Goal: Task Accomplishment & Management: Use online tool/utility

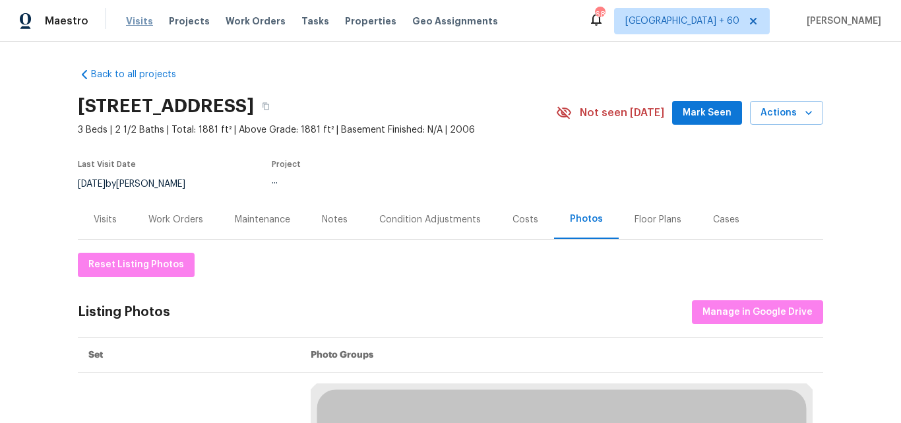
click at [141, 20] on span "Visits" at bounding box center [139, 21] width 27 height 13
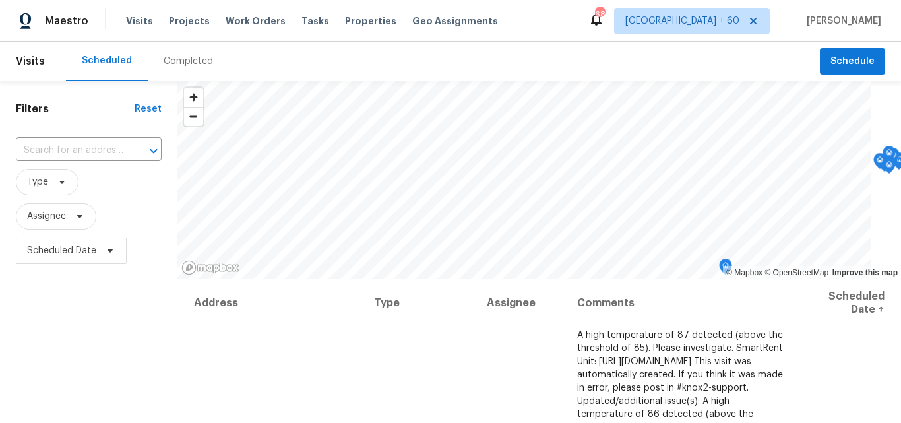
click at [177, 61] on div "Completed" at bounding box center [188, 61] width 49 height 13
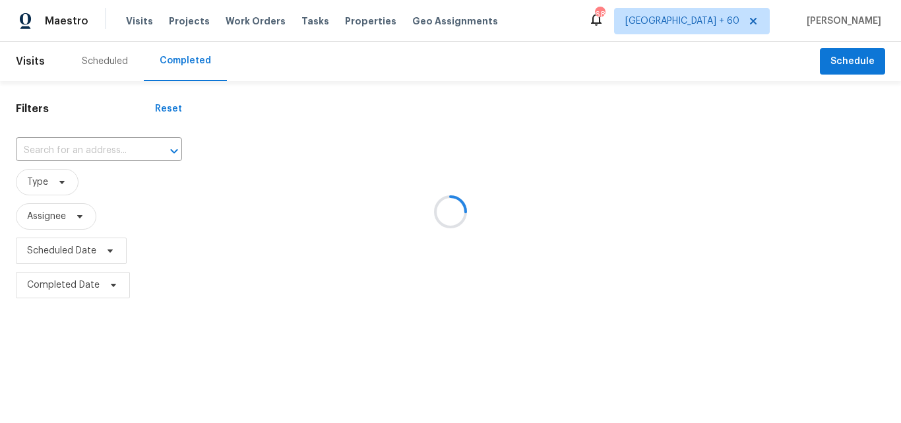
click at [65, 145] on div at bounding box center [450, 211] width 901 height 423
click at [66, 150] on div at bounding box center [450, 211] width 901 height 423
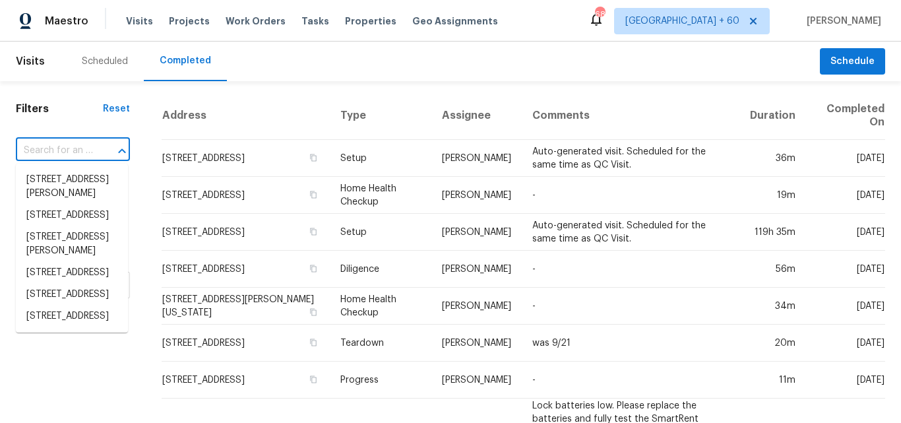
click at [59, 149] on input "text" at bounding box center [54, 151] width 77 height 20
paste input "[STREET_ADDRESS]"
type input "[STREET_ADDRESS]"
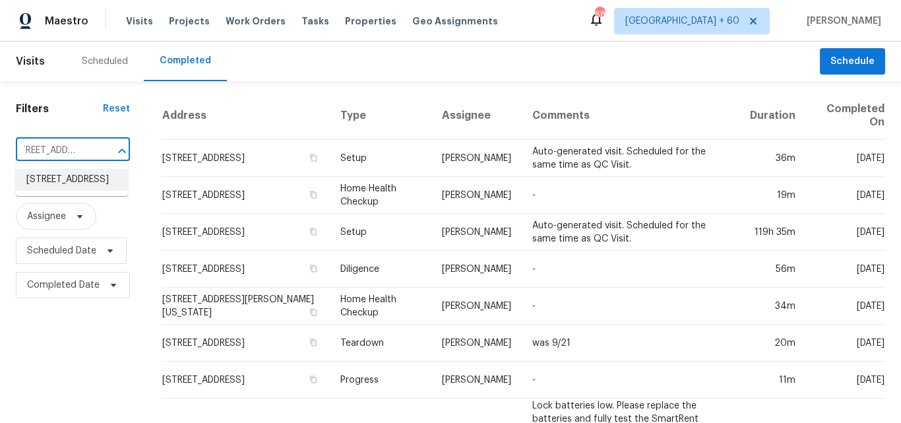
click at [51, 191] on li "[STREET_ADDRESS]" at bounding box center [72, 180] width 112 height 22
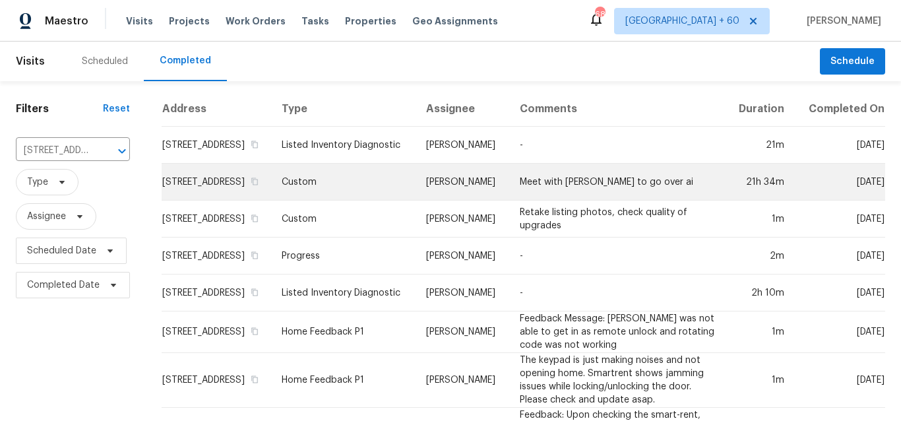
click at [416, 201] on td "[PERSON_NAME]" at bounding box center [463, 182] width 94 height 37
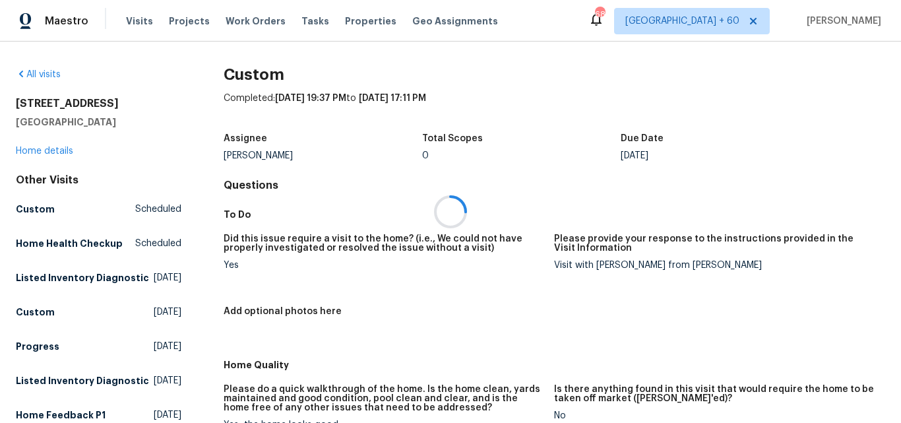
click at [62, 151] on div at bounding box center [450, 211] width 901 height 423
click at [62, 151] on link "Home details" at bounding box center [44, 150] width 57 height 9
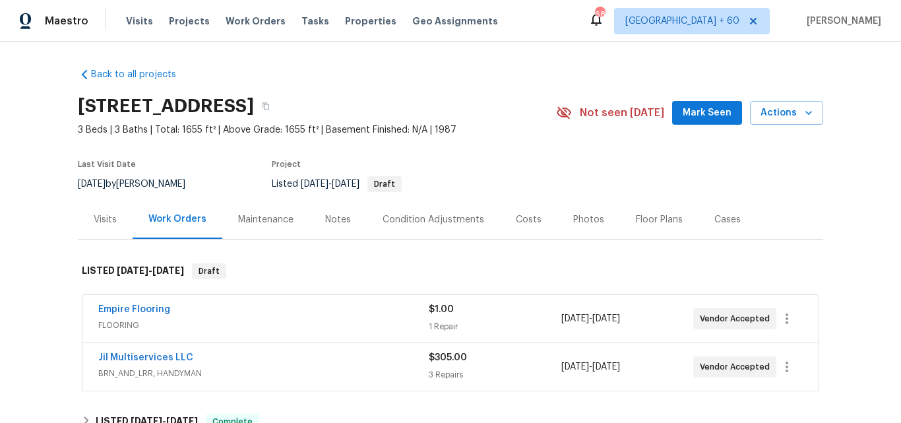
click at [581, 223] on div "Photos" at bounding box center [588, 219] width 31 height 13
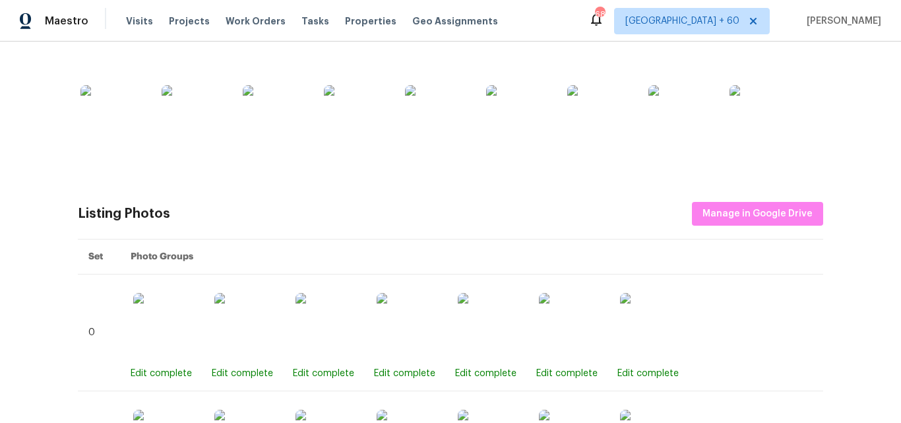
scroll to position [363, 0]
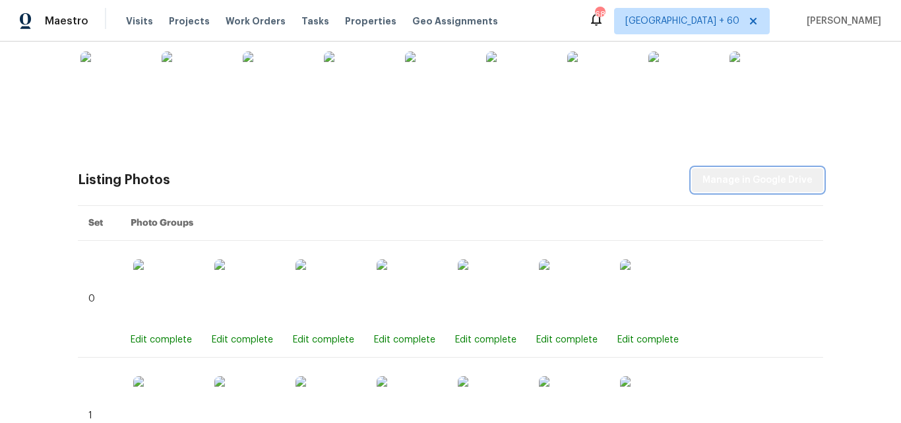
click at [804, 169] on button "Manage in Google Drive" at bounding box center [757, 180] width 131 height 24
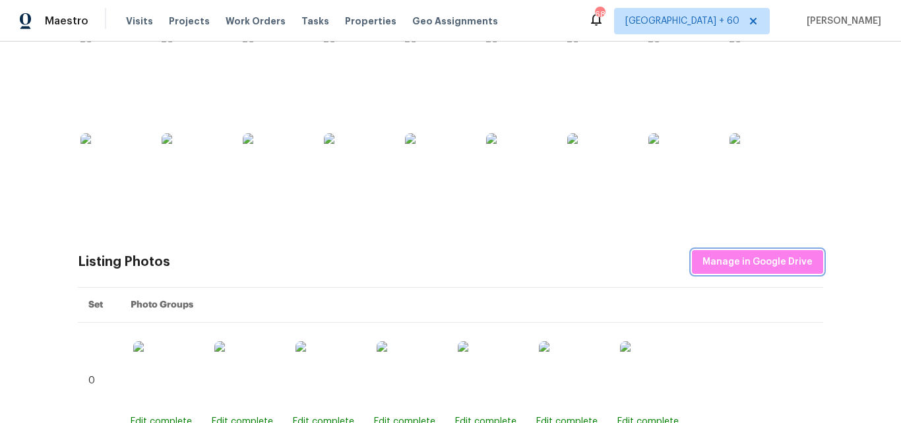
scroll to position [100, 0]
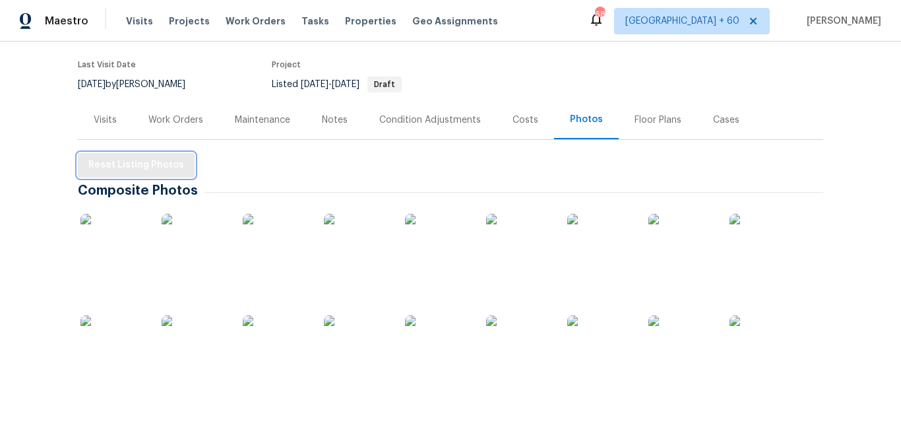
click at [110, 164] on span "Reset Listing Photos" at bounding box center [136, 165] width 96 height 16
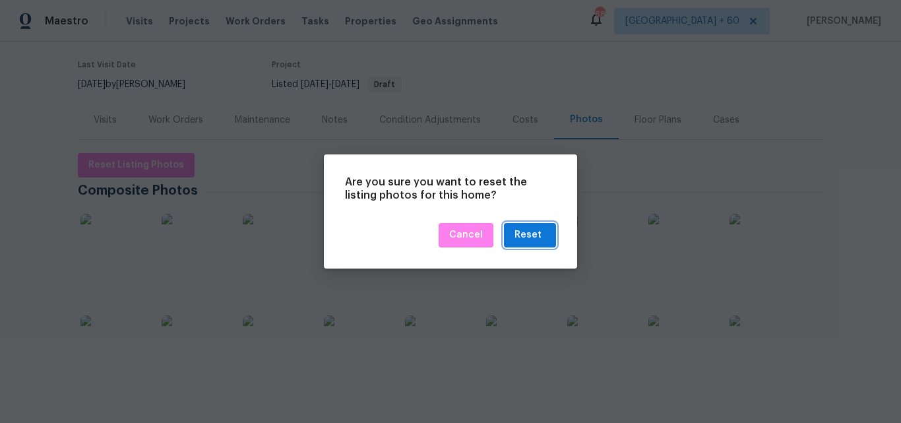
click at [524, 232] on div "Reset" at bounding box center [528, 235] width 27 height 16
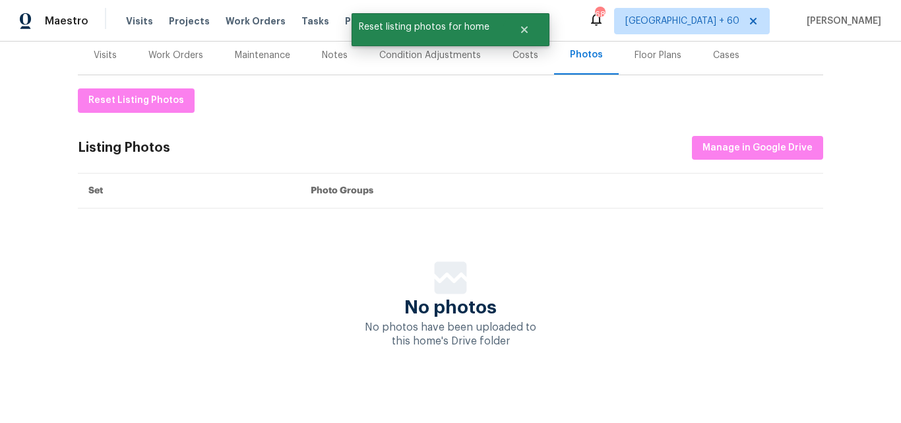
scroll to position [179, 0]
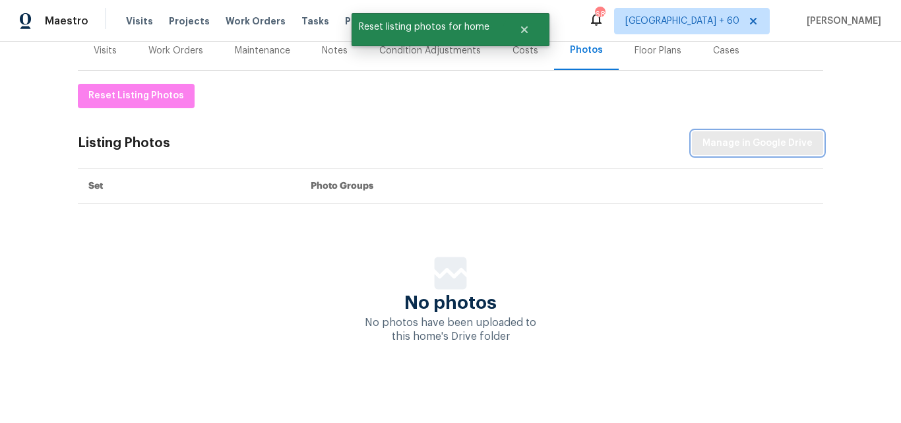
click at [740, 142] on button "Manage in Google Drive" at bounding box center [757, 143] width 131 height 24
